Goal: Task Accomplishment & Management: Complete application form

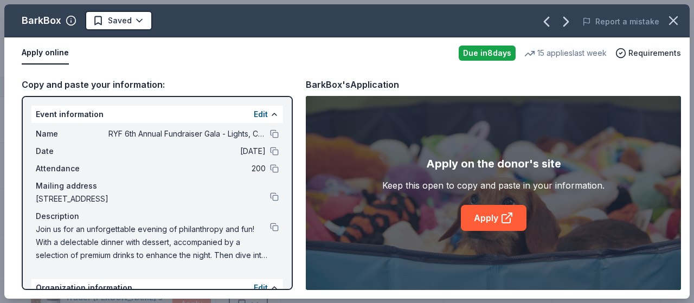
scroll to position [1409, 30]
click at [270, 225] on button at bounding box center [274, 227] width 9 height 9
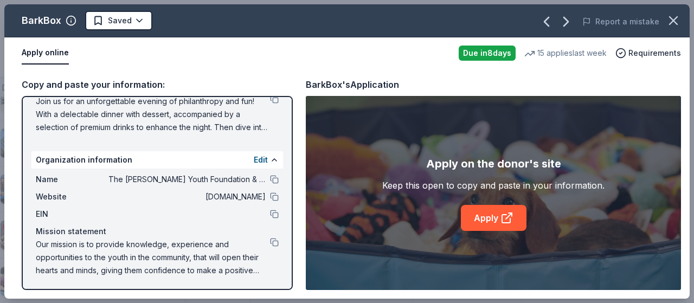
scroll to position [129, 0]
click at [270, 210] on button at bounding box center [274, 213] width 9 height 9
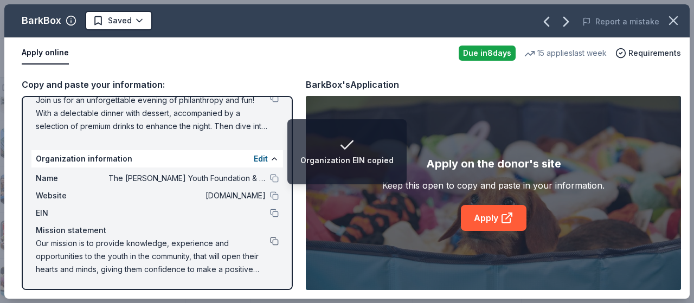
click at [270, 242] on button at bounding box center [274, 241] width 9 height 9
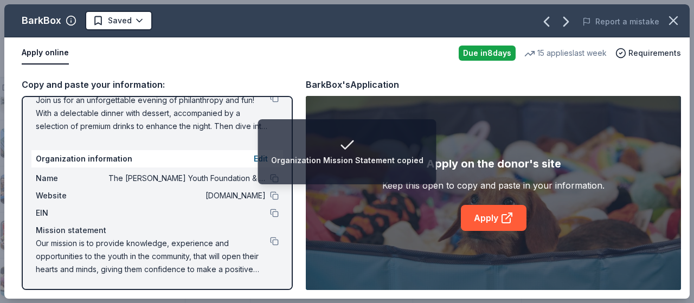
click at [228, 217] on div "EIN" at bounding box center [157, 213] width 243 height 13
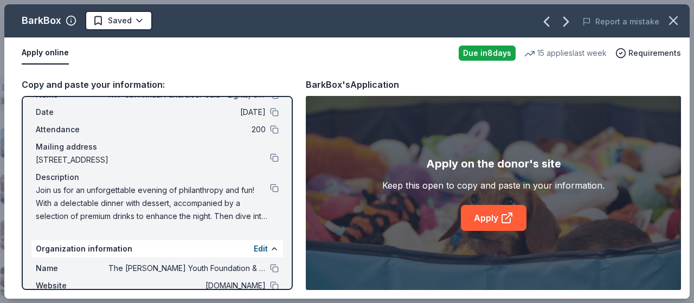
scroll to position [24, 0]
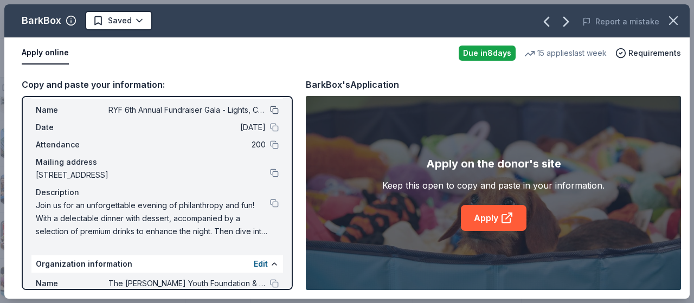
click at [270, 107] on button at bounding box center [274, 110] width 9 height 9
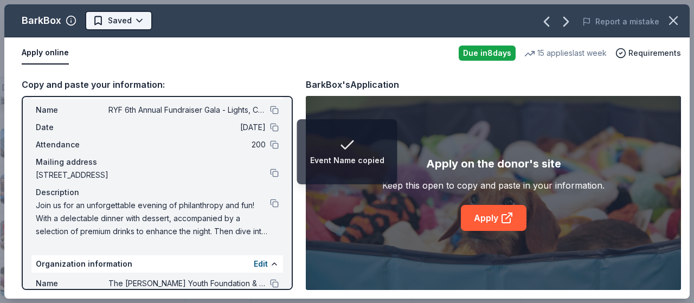
click at [144, 27] on html "Event Name copied RYF 6th Annual Fundraiser Gala - Lights, Camera, Auction! Tra…" at bounding box center [347, 151] width 694 height 303
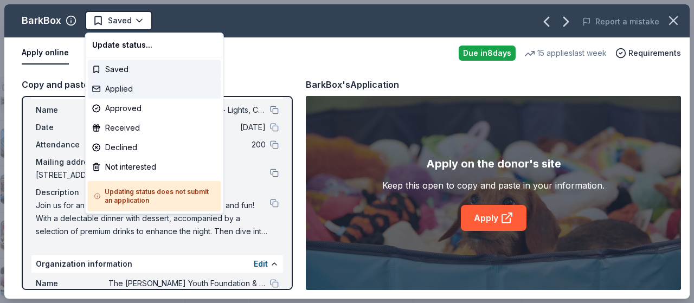
click at [139, 93] on div "Applied" at bounding box center [154, 89] width 133 height 20
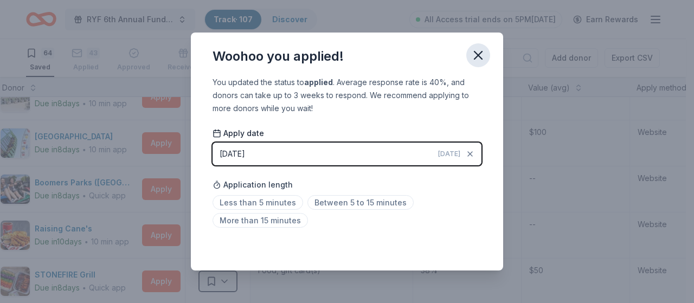
click at [472, 54] on icon "button" at bounding box center [478, 55] width 15 height 15
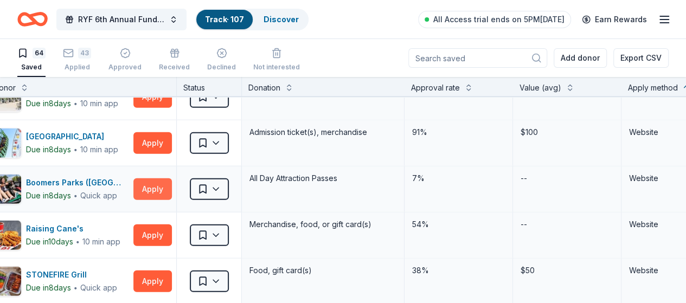
click at [160, 189] on button "Apply" at bounding box center [152, 189] width 38 height 22
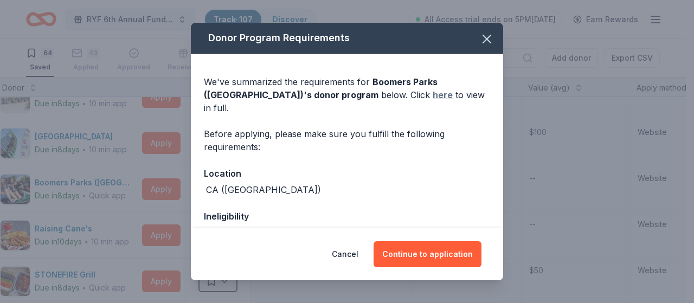
click at [433, 96] on link "here" at bounding box center [443, 94] width 20 height 13
click at [482, 38] on icon "button" at bounding box center [486, 38] width 15 height 15
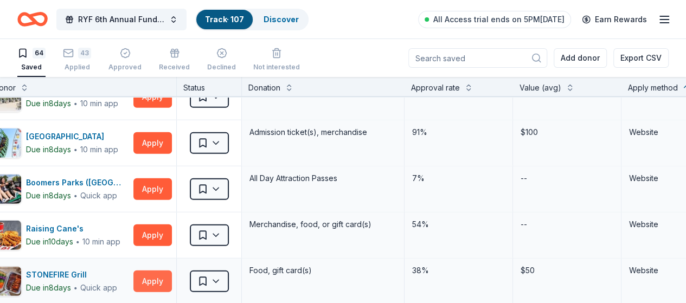
click at [160, 279] on button "Apply" at bounding box center [152, 281] width 38 height 22
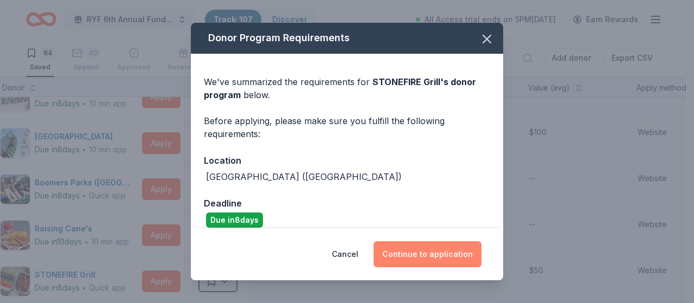
click at [418, 255] on button "Continue to application" at bounding box center [427, 254] width 108 height 26
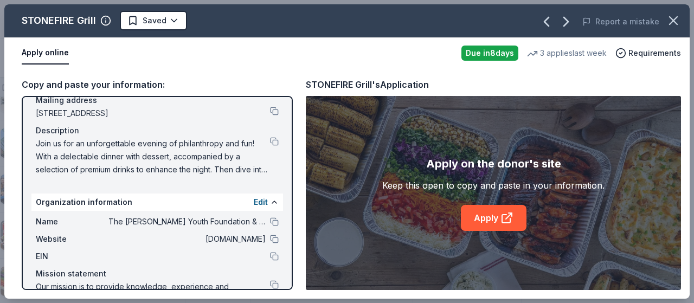
scroll to position [93, 0]
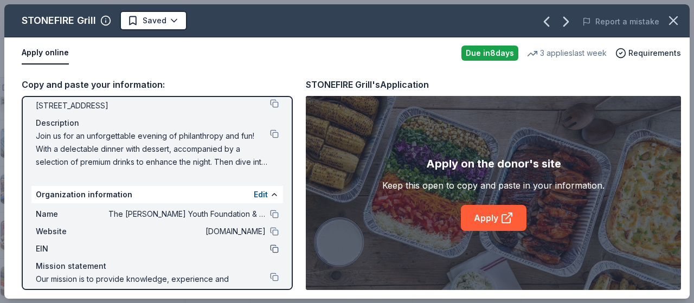
click at [270, 247] on button at bounding box center [274, 248] width 9 height 9
